Goal: Communication & Community: Connect with others

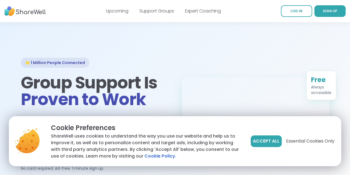
click at [291, 9] on span "LOG IN" at bounding box center [297, 11] width 12 height 5
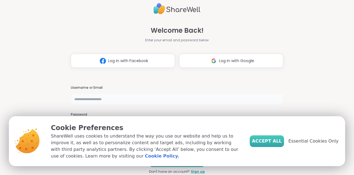
type input "**********"
click at [276, 143] on span "Accept All" at bounding box center [267, 141] width 30 height 7
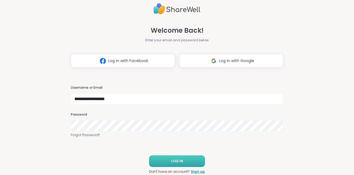
click at [178, 163] on span "LOG IN" at bounding box center [177, 160] width 12 height 5
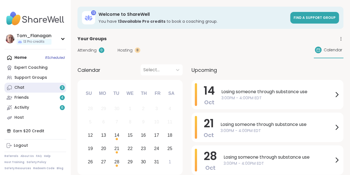
click at [25, 87] on link "Chat 3" at bounding box center [35, 87] width 62 height 10
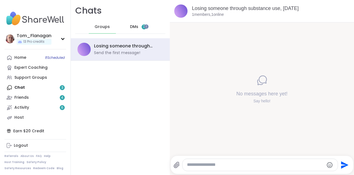
click at [143, 28] on span "3" at bounding box center [144, 26] width 2 height 5
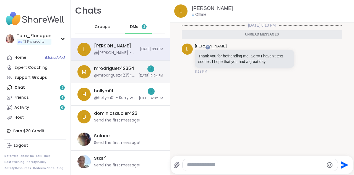
click at [147, 67] on div "1" at bounding box center [150, 68] width 7 height 7
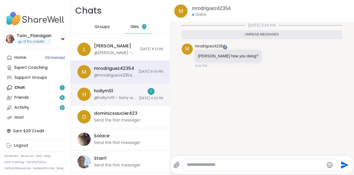
click at [148, 89] on div "1" at bounding box center [151, 91] width 7 height 7
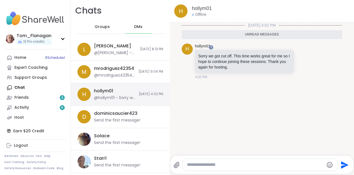
click at [199, 84] on div "7/1/2025, 4:02 PM Unread messages h hollym01 Sorry we got cut off. This time wo…" at bounding box center [262, 87] width 184 height 130
click at [63, 97] on span "4" at bounding box center [62, 97] width 2 height 5
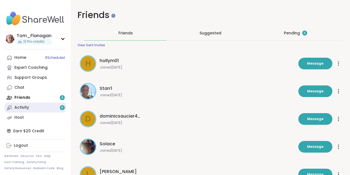
click at [63, 107] on span "6" at bounding box center [62, 107] width 2 height 5
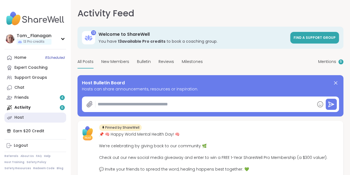
type textarea "*"
